Goal: Task Accomplishment & Management: Manage account settings

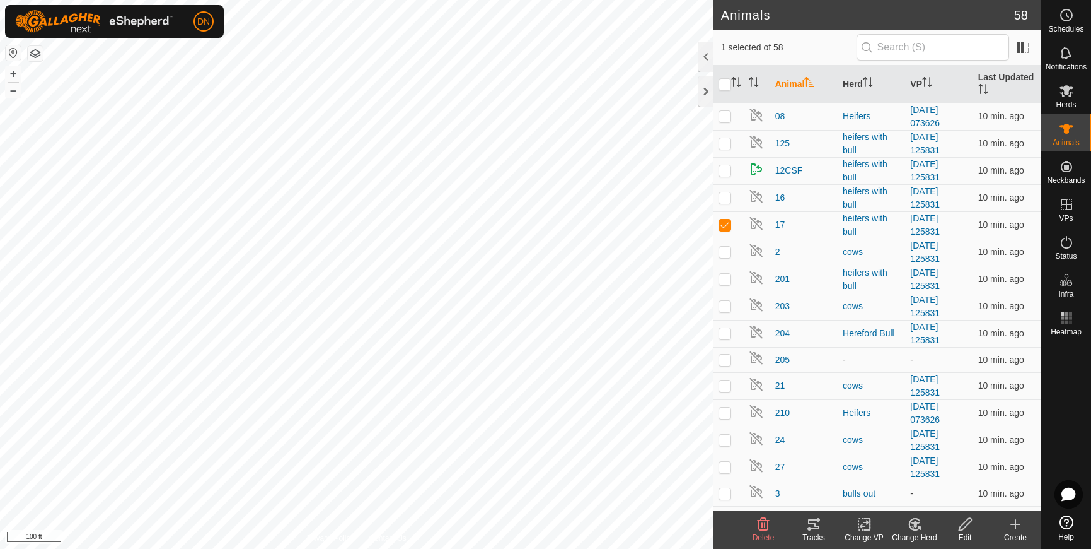
checkbox input "false"
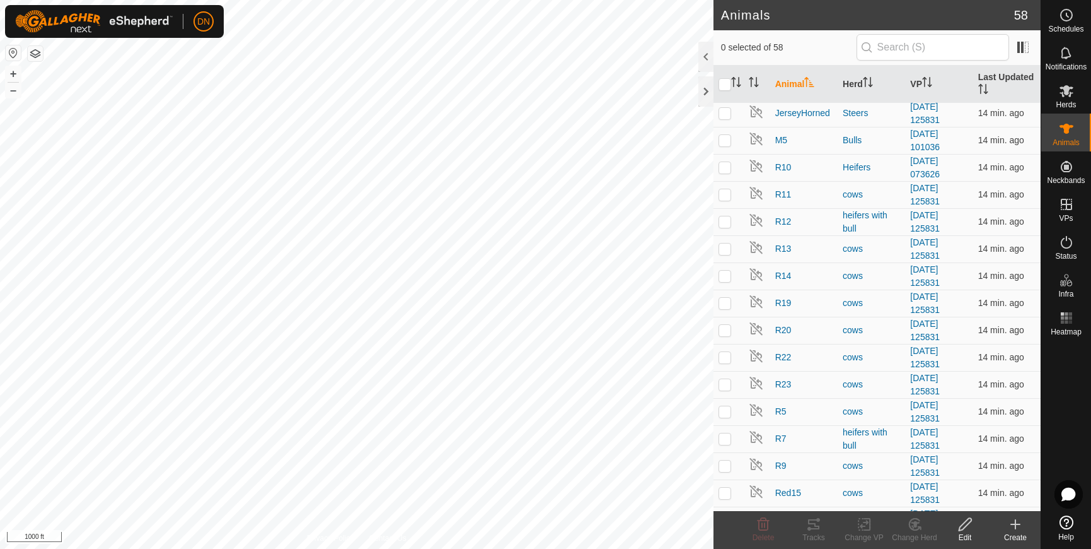
scroll to position [567, 0]
click at [721, 190] on p-checkbox at bounding box center [725, 194] width 13 height 10
checkbox input "true"
checkbox input "false"
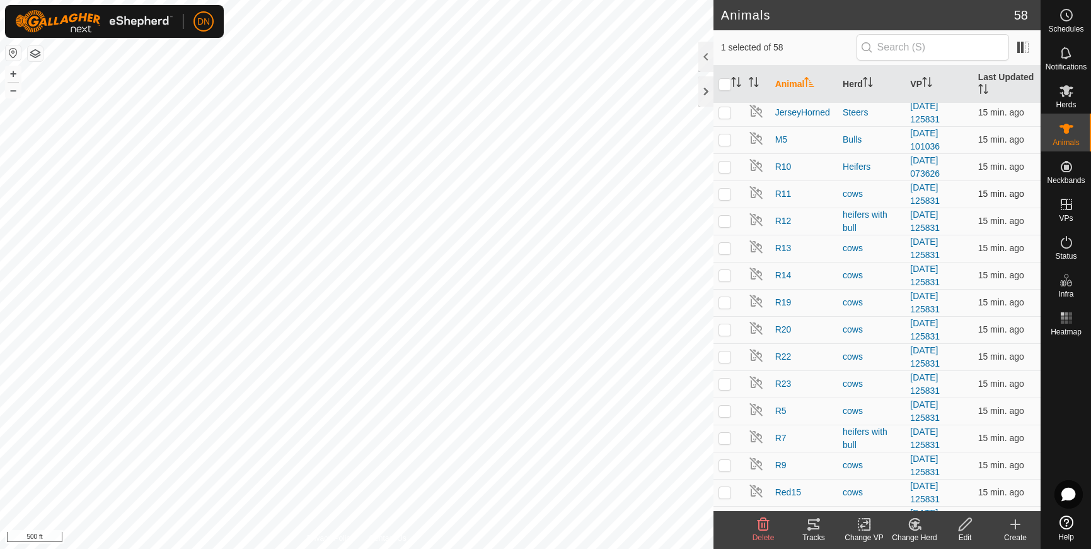
checkbox input "false"
